Goal: Information Seeking & Learning: Learn about a topic

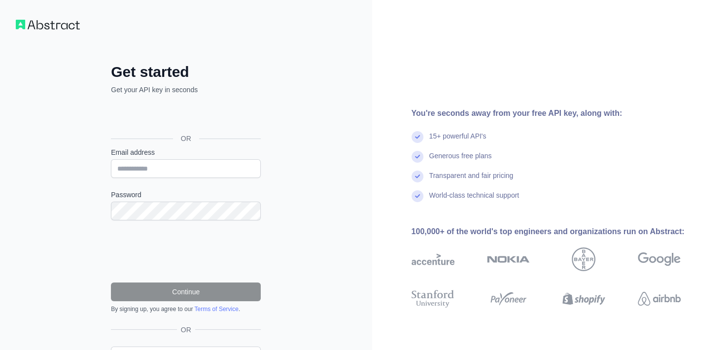
drag, startPoint x: 193, startPoint y: 88, endPoint x: 192, endPoint y: 96, distance: 7.4
click at [192, 93] on p "Get your API key in seconds" at bounding box center [186, 90] width 150 height 10
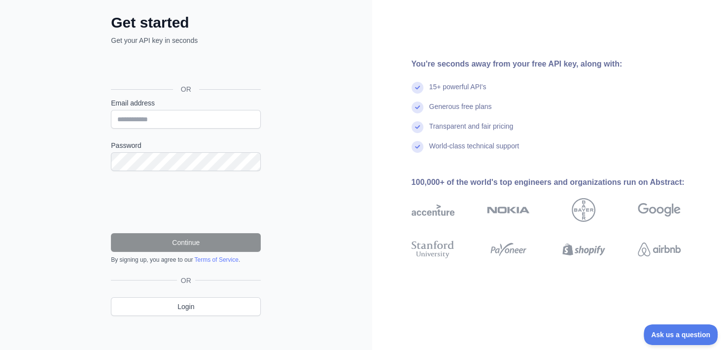
scroll to position [53, 0]
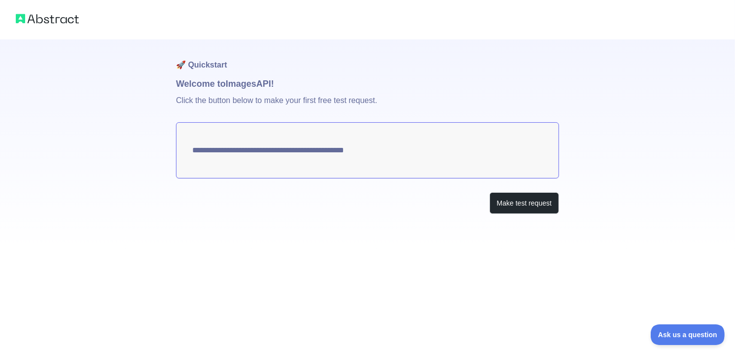
click at [233, 139] on textarea "**********" at bounding box center [367, 150] width 383 height 56
click at [286, 162] on textarea "**********" at bounding box center [367, 150] width 383 height 56
click at [538, 200] on button "Make test request" at bounding box center [525, 203] width 70 height 22
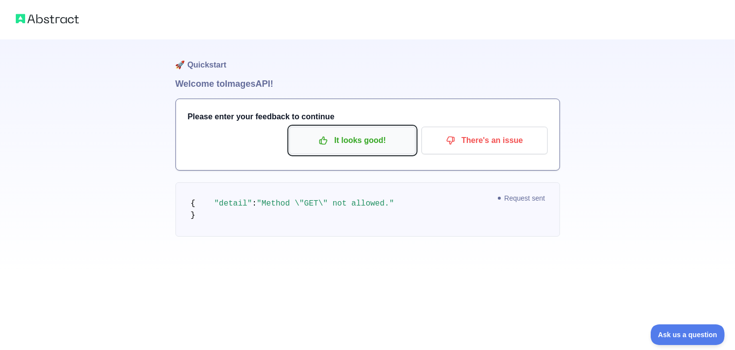
click at [376, 151] on button "It looks good!" at bounding box center [352, 141] width 126 height 28
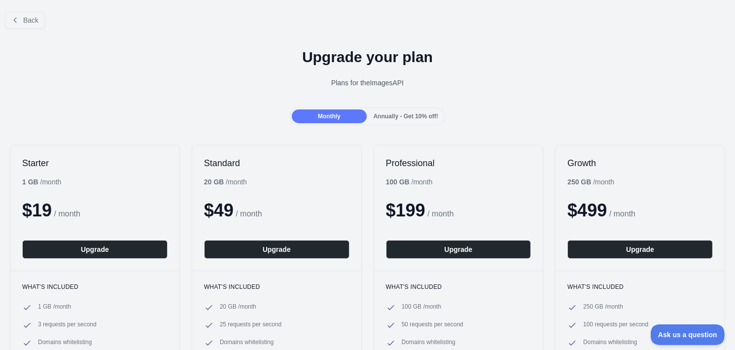
click at [369, 117] on div "Annually - Get 10% off!" at bounding box center [406, 116] width 74 height 14
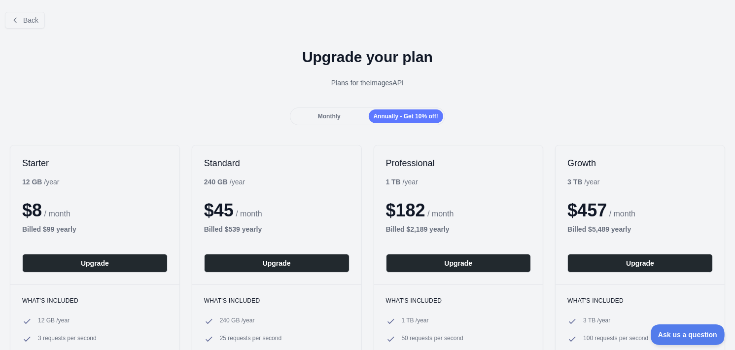
click at [348, 115] on div "Monthly" at bounding box center [329, 116] width 74 height 14
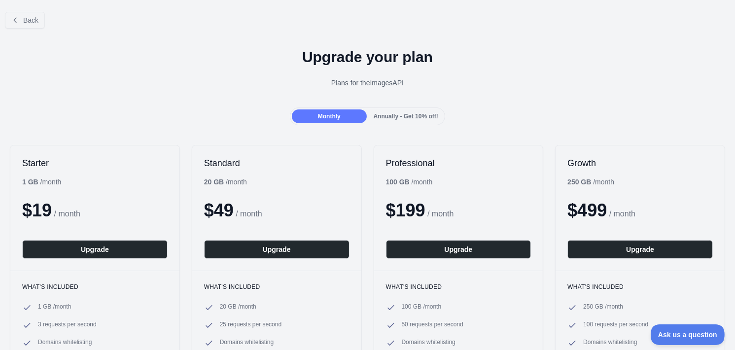
click at [388, 116] on span "Annually - Get 10% off!" at bounding box center [406, 116] width 65 height 7
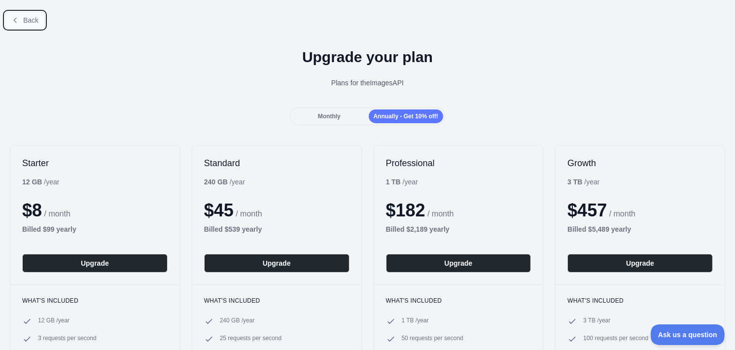
click at [9, 18] on button "Back" at bounding box center [25, 20] width 40 height 17
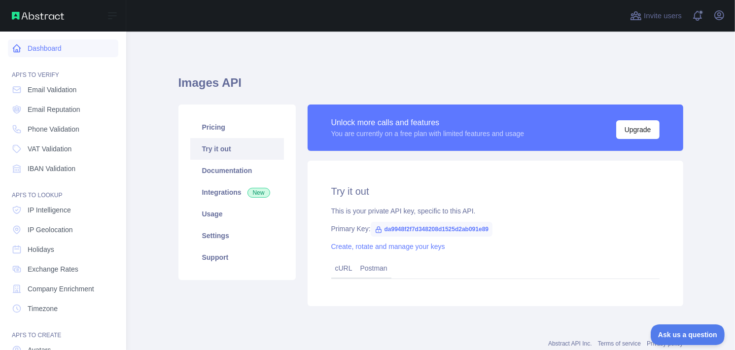
click at [26, 47] on link "Dashboard" at bounding box center [63, 48] width 110 height 18
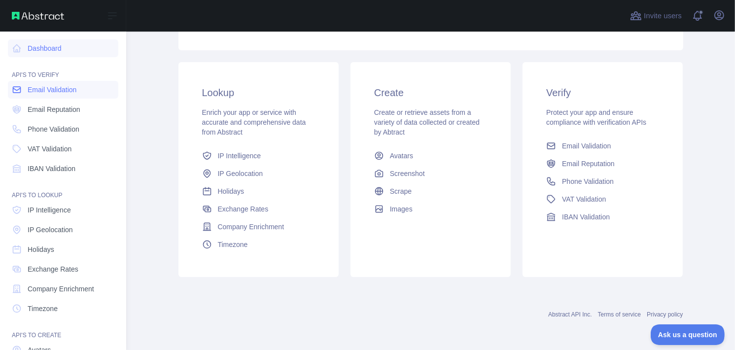
click at [73, 81] on link "Email Validation" at bounding box center [63, 90] width 110 height 18
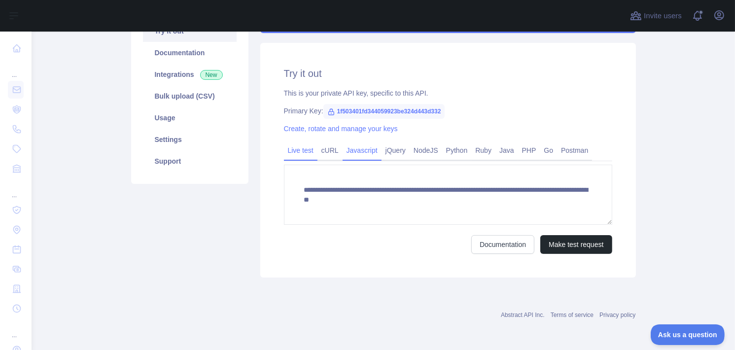
click at [343, 154] on link "Javascript" at bounding box center [362, 150] width 39 height 16
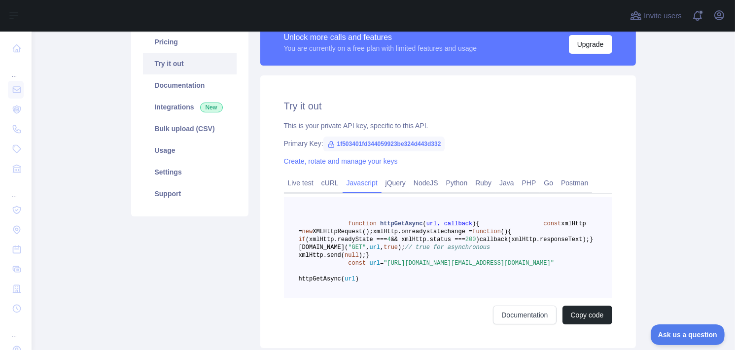
scroll to position [69, 0]
